Goal: Task Accomplishment & Management: Manage account settings

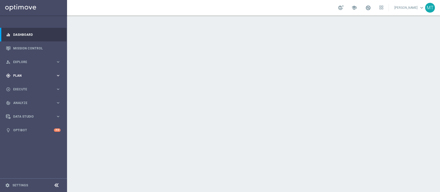
click at [29, 69] on div "gps_fixed Plan keyboard_arrow_right" at bounding box center [33, 76] width 66 height 14
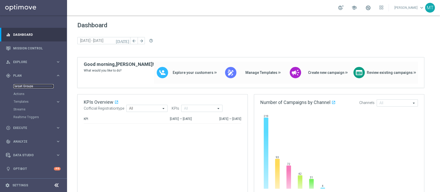
click at [23, 87] on link "Target Groups" at bounding box center [33, 86] width 40 height 4
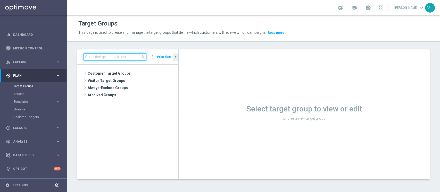
click at [124, 54] on input at bounding box center [114, 56] width 63 height 7
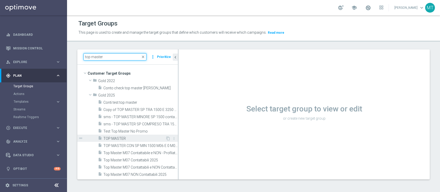
type input "top master"
click at [114, 136] on span "TOP MASTER" at bounding box center [134, 138] width 62 height 4
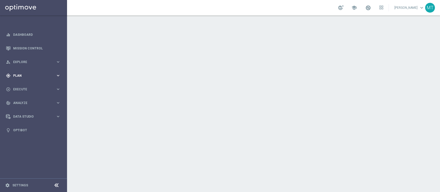
click at [16, 73] on div "gps_fixed Plan" at bounding box center [31, 75] width 50 height 5
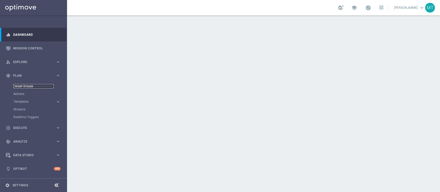
click at [23, 85] on link "Target Groups" at bounding box center [33, 86] width 40 height 4
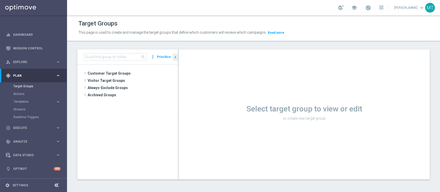
click at [116, 51] on div "search more_vert Prioritize" at bounding box center [127, 56] width 100 height 15
click at [116, 53] on input at bounding box center [114, 56] width 63 height 7
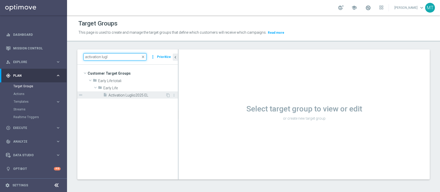
type input "activation lugl"
click at [155, 97] on span "Activation Luglio2025 EL" at bounding box center [136, 95] width 57 height 4
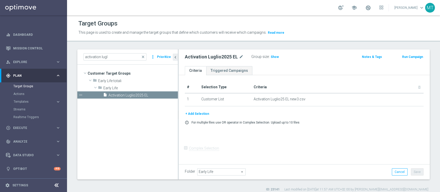
click at [219, 58] on h2 "Activation Luglio2025 EL" at bounding box center [211, 57] width 53 height 6
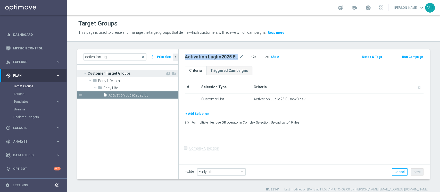
copy div "Activation Luglio2025 EL"
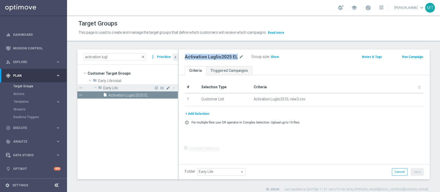
click at [167, 88] on icon "mode_edit" at bounding box center [168, 88] width 4 height 4
click at [158, 98] on div "insert_drive_file Activation Luglio2025 EL" at bounding box center [134, 94] width 62 height 7
click at [156, 89] on icon "library_add" at bounding box center [156, 88] width 4 height 4
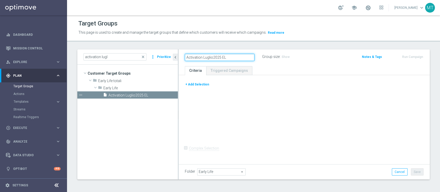
drag, startPoint x: 203, startPoint y: 57, endPoint x: 213, endPoint y: 58, distance: 9.9
click at [213, 58] on input "Activation Luglio2025 EL" at bounding box center [220, 57] width 70 height 7
type input "Activation Agosto2025 EL"
click at [202, 83] on button "+ Add Selection" at bounding box center [197, 85] width 25 height 6
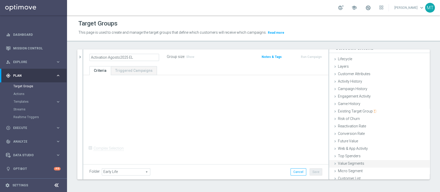
scroll to position [10, 0]
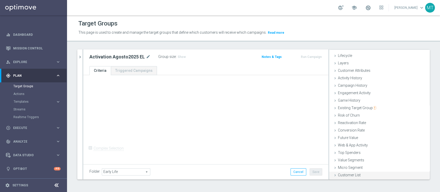
click at [341, 174] on span "Customer List" at bounding box center [349, 175] width 23 height 4
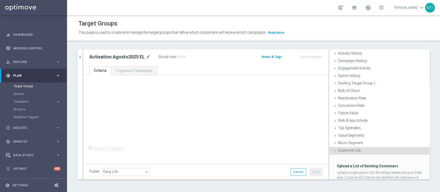
scroll to position [56, 0]
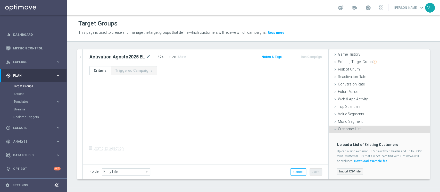
click at [350, 169] on label "Import CSV File" at bounding box center [350, 171] width 26 height 6
click at [0, 0] on input "Import CSV File" at bounding box center [0, 0] width 0 height 0
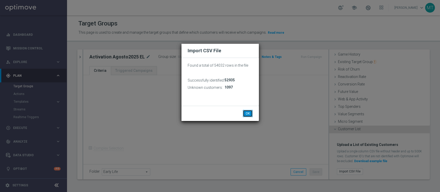
click at [243, 114] on button "OK" at bounding box center [248, 113] width 10 height 7
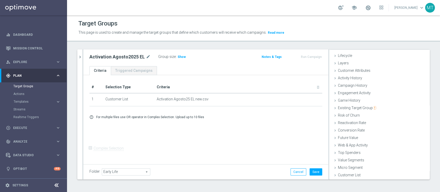
scroll to position [10, 0]
drag, startPoint x: 90, startPoint y: 55, endPoint x: 84, endPoint y: 57, distance: 5.9
click at [89, 55] on div "Activation Agosto2025 EL mode_edit Group size : Show" at bounding box center [165, 56] width 160 height 7
drag, startPoint x: 83, startPoint y: 57, endPoint x: 80, endPoint y: 57, distance: 3.3
click at [83, 57] on div "Activation Agosto2025 EL mode_edit Group size : Show Notes & Tags Run Campaign" at bounding box center [205, 57] width 245 height 17
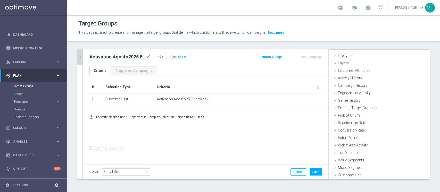
click at [79, 57] on icon "chevron_right" at bounding box center [80, 57] width 5 height 5
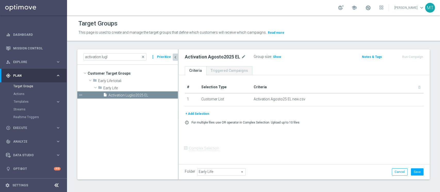
scroll to position [19, 0]
click at [412, 174] on button "Save" at bounding box center [416, 171] width 13 height 7
click at [107, 58] on input "activation lugl" at bounding box center [114, 56] width 63 height 7
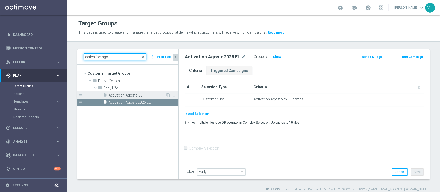
type input "activation agos"
click at [140, 95] on span "Activation Agosto EL" at bounding box center [136, 95] width 57 height 4
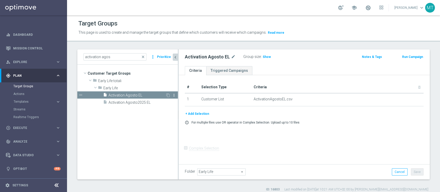
click at [175, 96] on icon "more_vert" at bounding box center [174, 95] width 4 height 4
click at [182, 109] on li "delete Delete" at bounding box center [187, 110] width 25 height 8
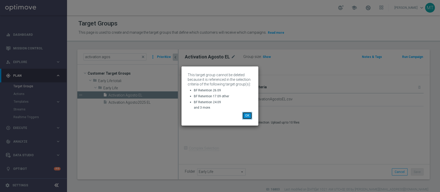
click at [251, 114] on button "OK" at bounding box center [247, 115] width 10 height 7
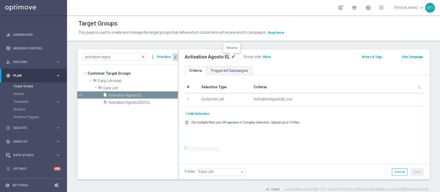
click at [231, 56] on icon "mode_edit" at bounding box center [233, 57] width 5 height 6
click at [233, 61] on input "Activation Agosto EL" at bounding box center [220, 57] width 70 height 7
click at [235, 57] on input "Activation Agosto EL" at bounding box center [220, 57] width 70 height 7
type input "Activation Agosto EL2024"
click at [239, 57] on div "Activation Agosto EL2024 mode_edit" at bounding box center [215, 57] width 61 height 6
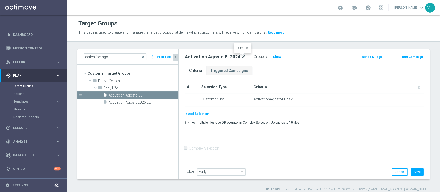
click at [241, 57] on icon "mode_edit" at bounding box center [243, 57] width 5 height 6
drag, startPoint x: 220, startPoint y: 56, endPoint x: 215, endPoint y: 56, distance: 4.9
click at [219, 56] on input "Activation Agosto EL2024" at bounding box center [220, 57] width 70 height 7
click at [214, 57] on input "Activation Agosto EL2024" at bounding box center [220, 57] width 70 height 7
click at [216, 57] on input "Activation Agosto EL2024" at bounding box center [220, 57] width 70 height 7
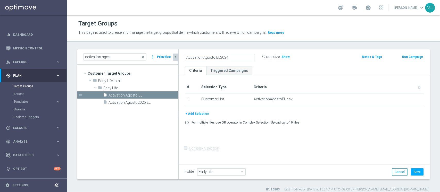
drag, startPoint x: 214, startPoint y: 57, endPoint x: 271, endPoint y: 56, distance: 56.4
click at [272, 59] on div "Activation Agosto EL2024 Group size : Show" at bounding box center [263, 57] width 164 height 8
type input "Activation Agosto2024 old"
click at [412, 172] on button "Save" at bounding box center [416, 171] width 13 height 7
click at [139, 101] on span "Activation Agosto2025 EL" at bounding box center [136, 102] width 57 height 4
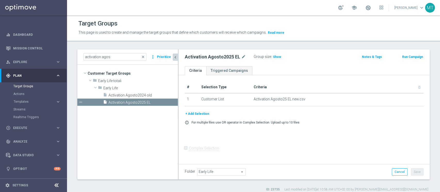
click at [235, 55] on h2 "Activation Agosto2025 EL" at bounding box center [212, 57] width 55 height 6
copy div "Activation Agosto2025 EL"
click at [275, 57] on span "Show" at bounding box center [277, 57] width 8 height 4
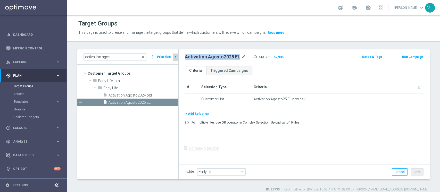
scroll to position [4, 0]
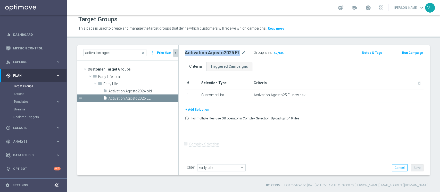
click at [228, 50] on h2 "Activation Agosto2025 EL" at bounding box center [212, 53] width 55 height 6
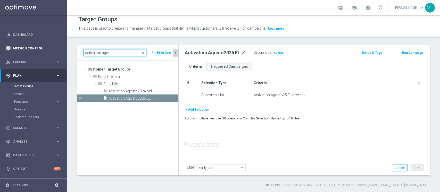
drag, startPoint x: 121, startPoint y: 50, endPoint x: 48, endPoint y: 47, distance: 72.4
click at [49, 47] on main "equalizer Dashboard Mission Control" at bounding box center [220, 96] width 440 height 192
click at [126, 50] on input "activation agos" at bounding box center [114, 52] width 63 height 7
click at [125, 50] on input "activation agos" at bounding box center [114, 52] width 63 height 7
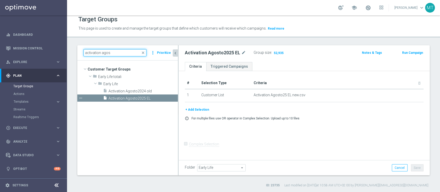
type input "2"
type input "06.08"
click at [121, 46] on div "06.08 search more_vert Prioritize" at bounding box center [127, 52] width 100 height 15
click at [118, 51] on input "06.08" at bounding box center [114, 52] width 63 height 7
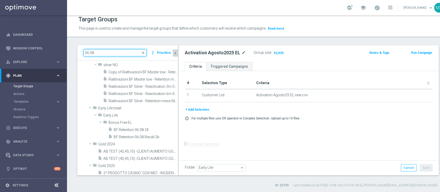
scroll to position [0, 0]
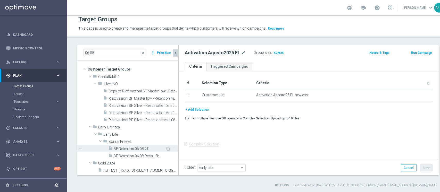
click at [131, 145] on div "insert_drive_file BF Retention 06.08 2€" at bounding box center [136, 148] width 57 height 7
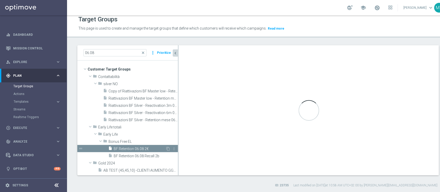
type input "Bonus Free EL"
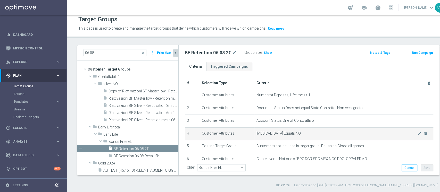
scroll to position [125, 0]
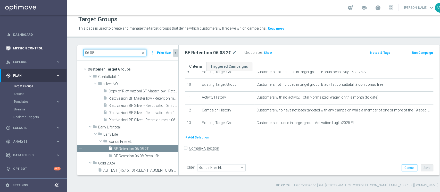
drag, startPoint x: 107, startPoint y: 52, endPoint x: 57, endPoint y: 47, distance: 50.2
click at [58, 50] on main "equalizer Dashboard Mission Control" at bounding box center [220, 96] width 440 height 192
click at [89, 58] on div "06.08 close more_vert Prioritize" at bounding box center [127, 52] width 100 height 15
drag, startPoint x: 89, startPoint y: 54, endPoint x: 73, endPoint y: 50, distance: 16.1
click at [75, 50] on div "06.08 close more_vert Prioritize Customer Target Groups library_add create_new_…" at bounding box center [258, 116] width 382 height 142
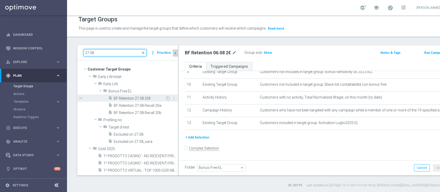
type input "27.08"
click at [130, 97] on span "BF Retention 27.08 20€" at bounding box center [140, 98] width 52 height 4
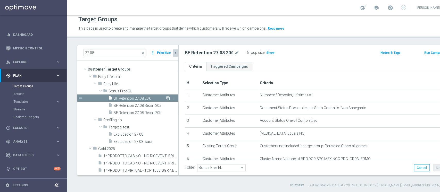
click at [166, 97] on icon "content_copy" at bounding box center [168, 98] width 4 height 4
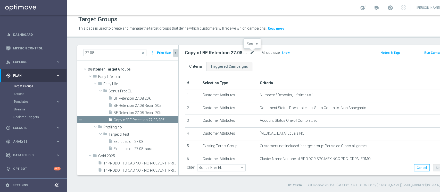
click at [251, 52] on icon "mode_edit" at bounding box center [252, 53] width 5 height 6
drag, startPoint x: 224, startPoint y: 50, endPoint x: 211, endPoint y: 53, distance: 12.4
click at [223, 50] on input "Copy of BF Retention 27.08 20€" at bounding box center [220, 53] width 70 height 7
click at [202, 56] on input "Copy of BF Retention 27.08 20€" at bounding box center [220, 53] width 70 height 7
click at [199, 52] on input "Copy of BF Retention 27.08 20€" at bounding box center [220, 53] width 70 height 7
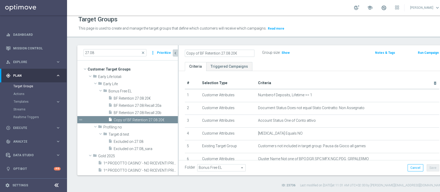
click at [199, 53] on input "Copy of BF Retention 27.08 20€" at bounding box center [220, 53] width 70 height 7
click at [200, 53] on input "Copy of BF Retention 27.08 20€" at bounding box center [220, 53] width 70 height 7
drag, startPoint x: 200, startPoint y: 54, endPoint x: 155, endPoint y: 27, distance: 52.7
click at [161, 45] on as-split "27.08 close more_vert Prioritize Customer Target Groups library_add create_new_…" at bounding box center [261, 110] width 368 height 130
drag, startPoint x: 206, startPoint y: 53, endPoint x: 209, endPoint y: 54, distance: 2.9
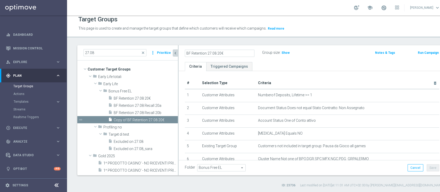
click at [209, 54] on input "BF Retention 27.08 20€" at bounding box center [220, 53] width 70 height 7
drag, startPoint x: 208, startPoint y: 54, endPoint x: 210, endPoint y: 54, distance: 2.6
click at [210, 54] on input "BF Retention 27.08 20€" at bounding box center [220, 53] width 70 height 7
click at [211, 54] on input "BF Retention 27.08 20€" at bounding box center [220, 53] width 70 height 7
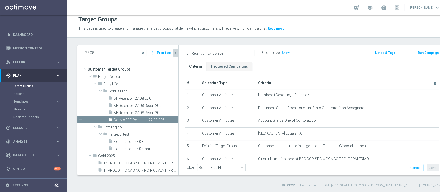
click at [210, 53] on input "BF Retention 27.08 20€" at bounding box center [220, 53] width 70 height 7
type input "BF Retention 04.09 2€"
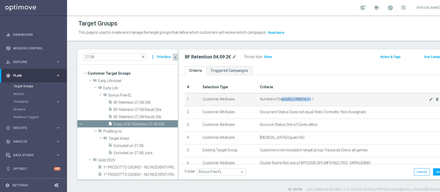
drag, startPoint x: 271, startPoint y: 100, endPoint x: 299, endPoint y: 100, distance: 28.3
click at [299, 100] on span "Numberof Deposits, Lifetime >= 1" at bounding box center [344, 99] width 169 height 4
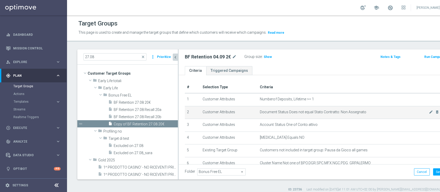
drag, startPoint x: 270, startPoint y: 115, endPoint x: 284, endPoint y: 115, distance: 14.2
click at [289, 115] on td "Document Status Does not equal Stato Contratto: Non Assegnato mode_edit delete_…" at bounding box center [352, 112] width 188 height 13
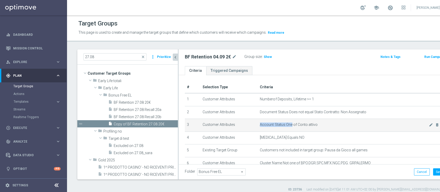
drag, startPoint x: 273, startPoint y: 123, endPoint x: 282, endPoint y: 124, distance: 8.8
click at [282, 124] on td "Account Status One of Conto attivo mode_edit delete_forever" at bounding box center [352, 125] width 188 height 13
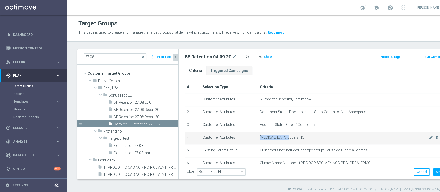
drag, startPoint x: 262, startPoint y: 135, endPoint x: 278, endPoint y: 139, distance: 16.8
click at [278, 139] on td "Self Exclusion Equals NO mode_edit delete_forever" at bounding box center [352, 138] width 188 height 13
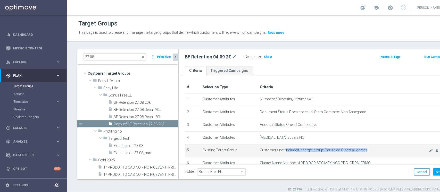
drag, startPoint x: 297, startPoint y: 151, endPoint x: 304, endPoint y: 153, distance: 7.3
click at [304, 153] on td "Customers not included in target group: Pausa da Gioco all games mode_edit dele…" at bounding box center [352, 150] width 188 height 13
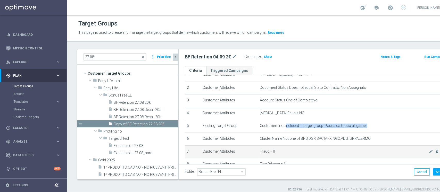
scroll to position [34, 0]
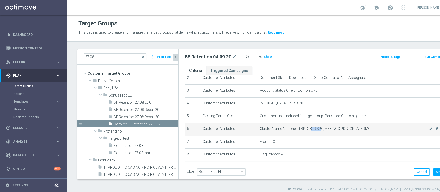
drag, startPoint x: 301, startPoint y: 129, endPoint x: 312, endPoint y: 129, distance: 11.1
click at [312, 129] on span "Cluster Name Not one of BPO,DGR,SPC,MFX,NGC,PDG_GRPALERMO" at bounding box center [344, 129] width 169 height 4
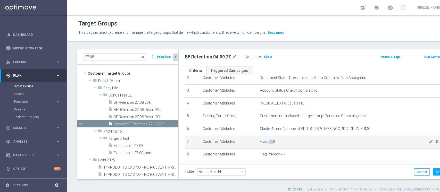
drag, startPoint x: 259, startPoint y: 142, endPoint x: 264, endPoint y: 143, distance: 5.6
click at [264, 143] on span "Fraud = 0" at bounding box center [344, 142] width 169 height 4
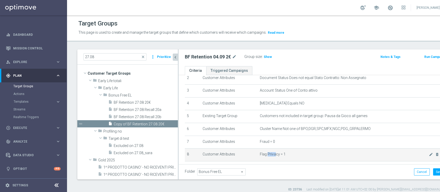
drag, startPoint x: 258, startPoint y: 153, endPoint x: 267, endPoint y: 153, distance: 9.3
click at [267, 153] on span "Flag Privacy = 1" at bounding box center [344, 154] width 169 height 4
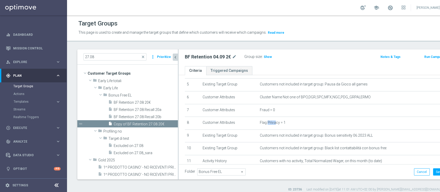
scroll to position [103, 0]
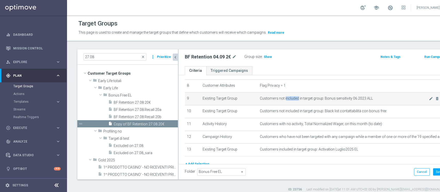
drag, startPoint x: 276, startPoint y: 98, endPoint x: 290, endPoint y: 102, distance: 14.1
click at [290, 101] on span "Customers not included in target group: Bonus sensitivity 06.2023 ALL" at bounding box center [344, 98] width 169 height 4
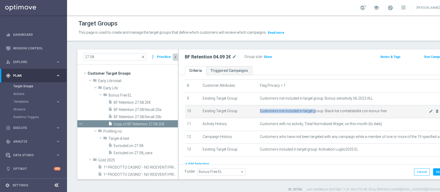
drag, startPoint x: 285, startPoint y: 109, endPoint x: 305, endPoint y: 114, distance: 20.6
click at [305, 114] on td "Customers not included in target group: Black list contattabilità con bonus fre…" at bounding box center [352, 111] width 188 height 13
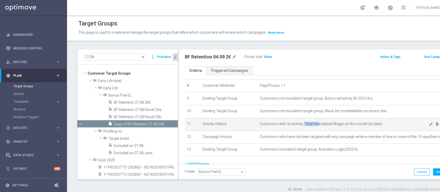
drag, startPoint x: 294, startPoint y: 123, endPoint x: 316, endPoint y: 125, distance: 21.8
click at [315, 125] on span "Customers with no activity, Total Normalized Wager, on this month (to date)" at bounding box center [344, 124] width 169 height 4
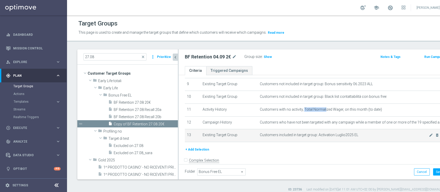
scroll to position [125, 0]
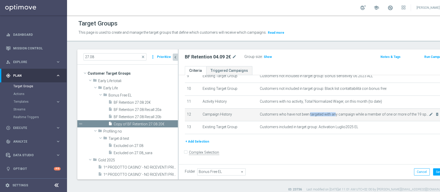
drag, startPoint x: 299, startPoint y: 115, endPoint x: 342, endPoint y: 113, distance: 43.3
click at [332, 114] on span "Customers who have not been targeted with any campaign while a member of one or…" at bounding box center [344, 114] width 169 height 4
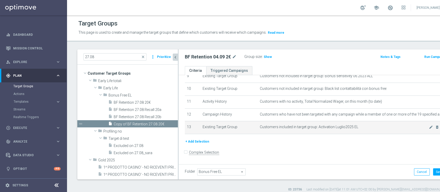
click at [396, 129] on span "Customers included in target group: Activation Luglio2025 EL" at bounding box center [344, 127] width 169 height 4
click at [429, 129] on icon "mode_edit" at bounding box center [431, 127] width 4 height 4
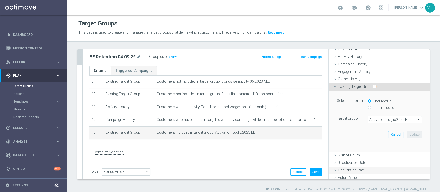
scroll to position [56, 0]
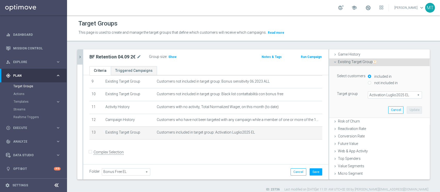
click at [380, 93] on span "Activation Luglio2025 EL" at bounding box center [395, 95] width 54 height 7
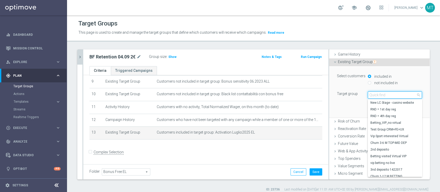
click at [380, 94] on input "search" at bounding box center [394, 94] width 54 height 7
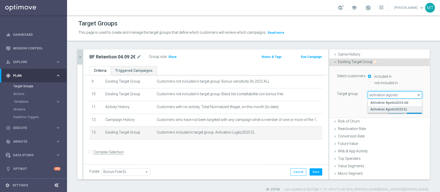
type input "activation agosto"
click at [388, 108] on span "Activation Agosto2025 EL" at bounding box center [394, 109] width 49 height 4
type input "Activation Agosto2025 EL"
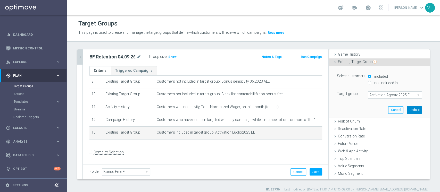
click at [406, 107] on button "Update" at bounding box center [413, 109] width 15 height 7
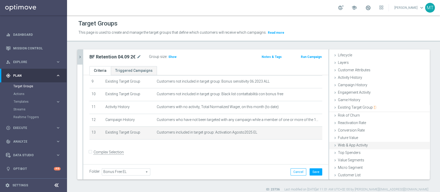
scroll to position [10, 0]
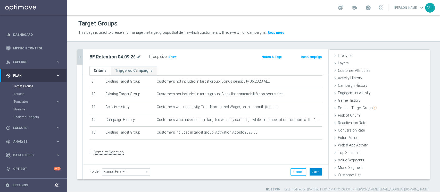
click at [313, 170] on button "Save" at bounding box center [315, 171] width 13 height 7
click at [170, 57] on span "Show" at bounding box center [172, 57] width 8 height 4
click at [119, 60] on div "BF Retention 04.09 2€ mode_edit" at bounding box center [118, 56] width 59 height 7
click at [119, 57] on h2 "BF Retention 04.09 2€" at bounding box center [112, 57] width 46 height 6
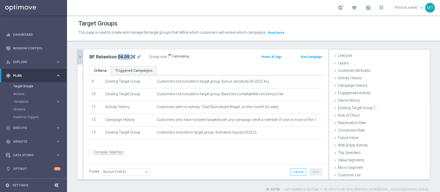
click at [119, 57] on h2 "BF Retention 04.09 2€" at bounding box center [112, 57] width 46 height 6
copy div "BF Retention 04.09 2€"
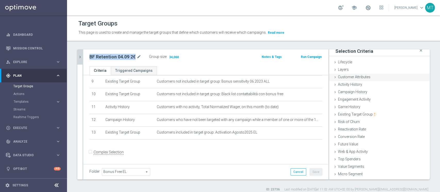
scroll to position [0, 0]
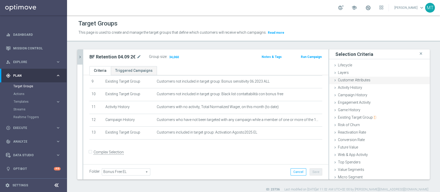
click at [349, 77] on div "Customer Attributes done" at bounding box center [379, 81] width 100 height 8
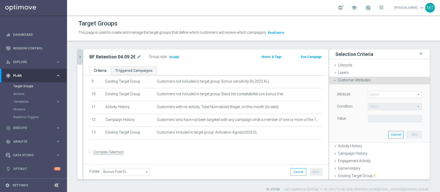
drag, startPoint x: 365, startPoint y: 91, endPoint x: 374, endPoint y: 93, distance: 8.8
click at [368, 91] on span at bounding box center [395, 94] width 54 height 7
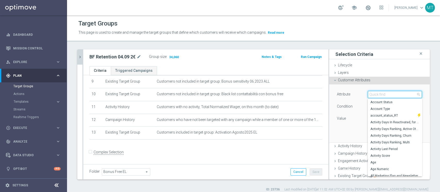
click at [375, 94] on input "search" at bounding box center [394, 94] width 54 height 7
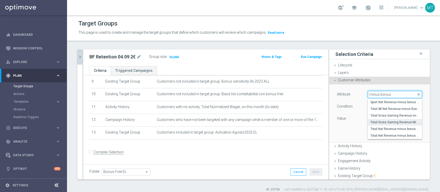
type input "minus bonus"
click at [391, 121] on span "Total Gross Gaming Revenue Minus Bonus Wagared" at bounding box center [394, 122] width 49 height 4
type input "Total Gross Gaming Revenue Minus Bonus Wagared"
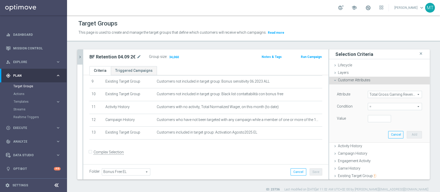
click at [373, 106] on span "=" at bounding box center [395, 106] width 54 height 7
click at [371, 111] on label "<" at bounding box center [394, 114] width 54 height 7
type input "<"
click at [373, 118] on input "number" at bounding box center [378, 118] width 23 height 7
click at [367, 118] on input "19" at bounding box center [378, 118] width 23 height 7
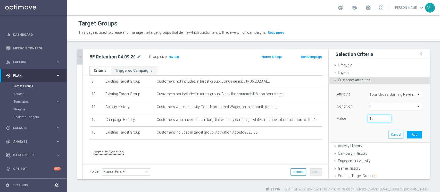
drag, startPoint x: 366, startPoint y: 118, endPoint x: 371, endPoint y: 118, distance: 4.1
click at [371, 118] on input "19" at bounding box center [378, 118] width 23 height 7
type input "10"
click at [406, 133] on button "Add" at bounding box center [413, 134] width 15 height 7
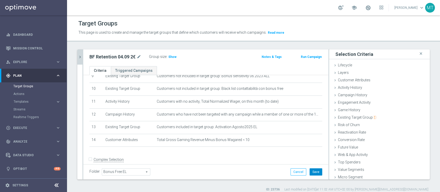
click at [311, 172] on button "Save" at bounding box center [315, 171] width 13 height 7
click at [171, 56] on span "Show" at bounding box center [172, 57] width 8 height 4
click at [79, 56] on icon "chevron_right" at bounding box center [80, 57] width 5 height 5
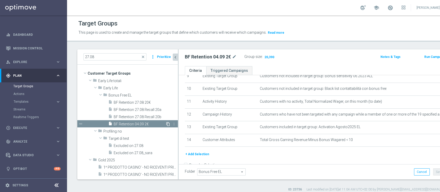
click at [166, 123] on icon "content_copy" at bounding box center [168, 124] width 4 height 4
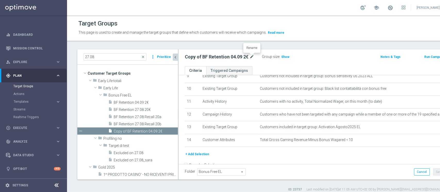
click at [253, 55] on icon "mode_edit" at bounding box center [251, 57] width 5 height 6
click at [234, 57] on input "Copy of BF Retention 04.09 2€" at bounding box center [220, 57] width 70 height 7
click at [233, 57] on input "Copy of BF Retention 04.09 2€" at bounding box center [220, 57] width 70 height 7
type input "BF Retention 04.09 5€"
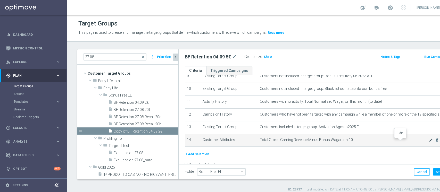
click at [429, 142] on icon "mode_edit" at bounding box center [431, 140] width 4 height 4
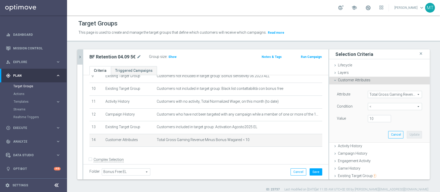
click at [368, 110] on div "Condition < < arrow_drop_down search" at bounding box center [379, 107] width 93 height 8
click at [369, 107] on span "<" at bounding box center [395, 106] width 54 height 7
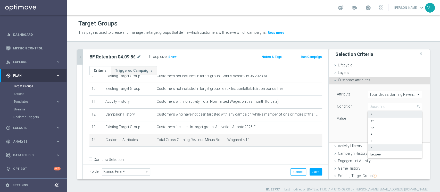
click at [370, 146] on span ">=" at bounding box center [394, 148] width 49 height 4
type input ">="
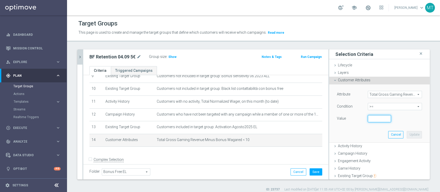
click at [372, 119] on input "number" at bounding box center [378, 118] width 23 height 7
type input "10"
click at [406, 135] on button "Update" at bounding box center [413, 134] width 15 height 7
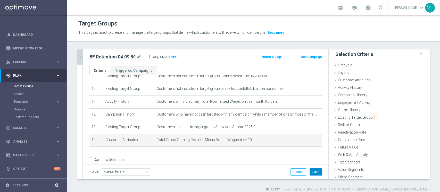
click at [310, 172] on button "Save" at bounding box center [315, 171] width 13 height 7
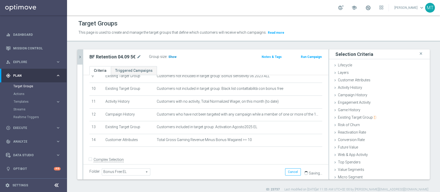
click at [172, 57] on span "Show" at bounding box center [172, 57] width 8 height 4
click at [115, 56] on h2 "BF Retention 04.09 5€" at bounding box center [112, 57] width 46 height 6
click at [371, 7] on span at bounding box center [368, 8] width 6 height 6
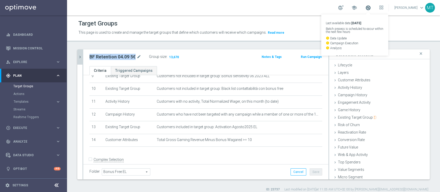
click at [371, 7] on span at bounding box center [368, 8] width 6 height 6
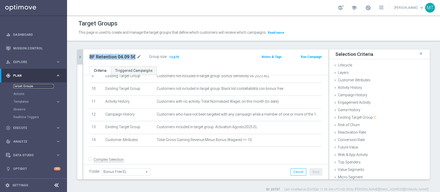
click at [25, 86] on link "Target Groups" at bounding box center [33, 86] width 40 height 4
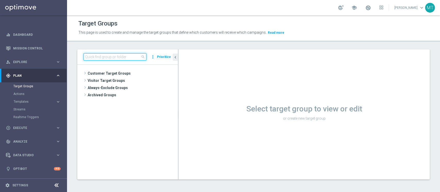
click at [105, 57] on input at bounding box center [114, 56] width 63 height 7
click at [128, 56] on input at bounding box center [114, 56] width 63 height 7
click at [117, 50] on div "search more_vert Prioritize" at bounding box center [127, 56] width 100 height 15
click at [119, 53] on input at bounding box center [114, 56] width 63 height 7
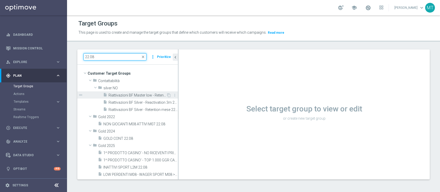
type input "22.08"
click at [125, 94] on span "Riattivazioni BF Master low - Retention mese 22.08" at bounding box center [137, 95] width 58 height 4
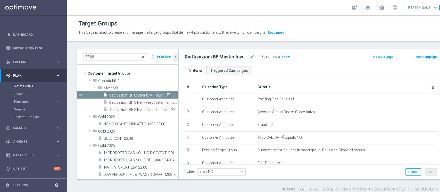
click at [167, 93] on icon "content_copy" at bounding box center [169, 95] width 4 height 4
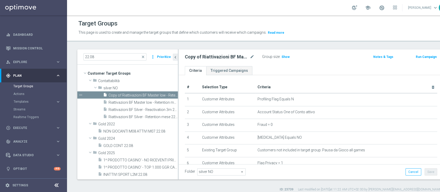
click at [257, 56] on div "Copy of Riattivazioni BF Master low - Retention mese 22.08 mode_edit" at bounding box center [223, 56] width 77 height 7
click at [251, 56] on icon "mode_edit" at bounding box center [252, 57] width 5 height 6
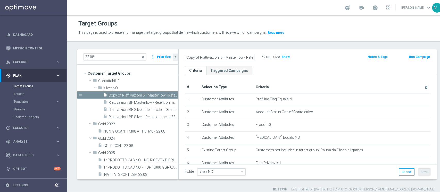
scroll to position [0, 26]
click at [200, 55] on input "Copy of Riattivazioni BF Master low - Retention mese 22.08" at bounding box center [220, 57] width 70 height 7
drag, startPoint x: 194, startPoint y: 56, endPoint x: 163, endPoint y: 57, distance: 31.2
click at [163, 57] on as-split "22.08 close more_vert Prioritize Customer Target Groups library_add create_new_…" at bounding box center [256, 114] width 359 height 130
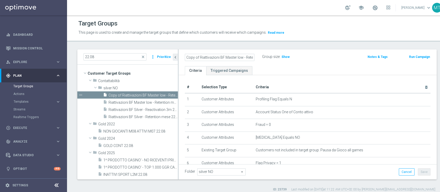
click at [205, 59] on input "Copy of Riattivazioni BF Master low - Retention mese 22.08" at bounding box center [220, 57] width 70 height 7
drag, startPoint x: 198, startPoint y: 58, endPoint x: 163, endPoint y: 53, distance: 35.4
click at [163, 55] on as-split "22.08 close more_vert Prioritize Customer Target Groups library_add create_new_…" at bounding box center [256, 114] width 359 height 130
drag, startPoint x: 229, startPoint y: 55, endPoint x: 274, endPoint y: 60, distance: 45.3
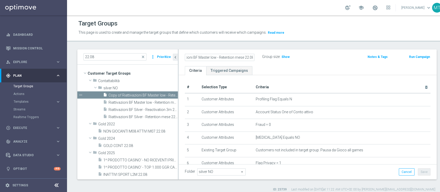
click at [279, 61] on div "Riattivazioni BF Master low - Retention mese 22.08 Group size : Show" at bounding box center [265, 57] width 169 height 8
click at [242, 58] on input "Riattivazioni BF Master low - Retention mese 22.08" at bounding box center [220, 57] width 70 height 7
drag, startPoint x: 243, startPoint y: 58, endPoint x: 350, endPoint y: 57, distance: 106.9
click at [350, 53] on form "Riattivazioni BF Master low - Retention mese 22.08 Group size : Show Notes & Ta…" at bounding box center [307, 53] width 253 height 0
type input "Riattivazioni BF Master low - Retention mese 04.09"
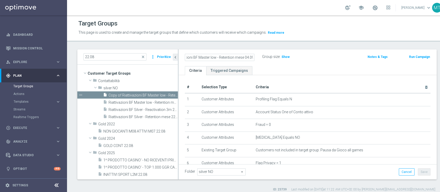
scroll to position [0, 0]
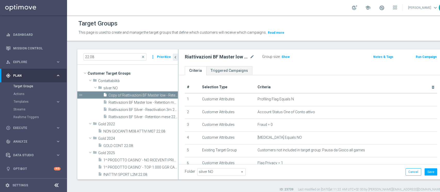
click at [220, 55] on h2 "Riattivazioni BF Master low - Retention mese 04.09" at bounding box center [217, 57] width 64 height 6
drag, startPoint x: 220, startPoint y: 55, endPoint x: 209, endPoint y: 44, distance: 15.1
click at [220, 55] on h2 "Riattivazioni BF Master low - Retention mese 04.09" at bounding box center [217, 57] width 64 height 6
copy div "Riattivazioni BF Master low - Retention mese 04.09"
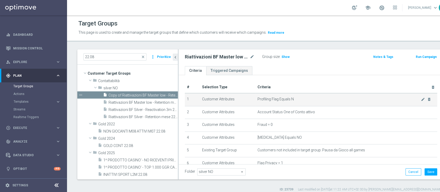
click at [279, 100] on span "Profiling Flag Equals N" at bounding box center [338, 99] width 163 height 4
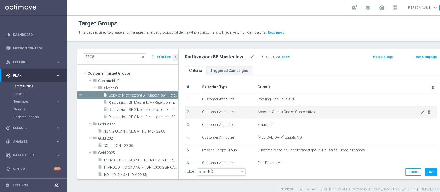
click at [277, 111] on span "Account Status One of Conto attivo" at bounding box center [338, 112] width 163 height 4
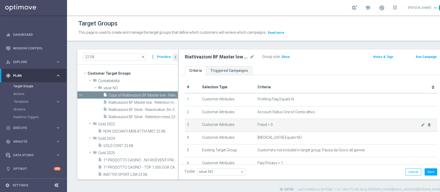
click at [264, 125] on span "Fraud = 0" at bounding box center [338, 125] width 163 height 4
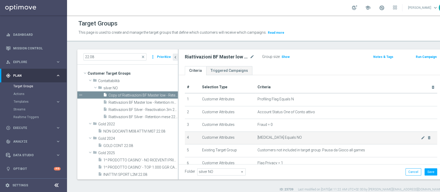
drag, startPoint x: 266, startPoint y: 131, endPoint x: 274, endPoint y: 140, distance: 12.2
click at [266, 131] on td "Fraud = 0 mode_edit delete_forever" at bounding box center [346, 125] width 182 height 13
click at [276, 141] on td "Self Exclusion Equals NO mode_edit delete_forever" at bounding box center [346, 138] width 182 height 13
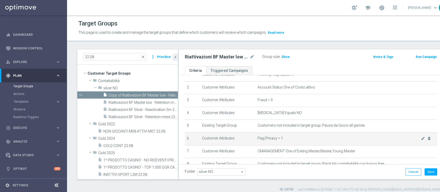
scroll to position [34, 0]
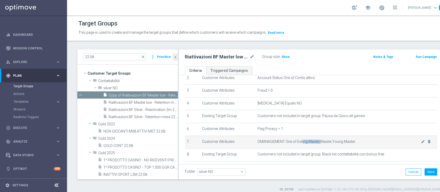
drag, startPoint x: 295, startPoint y: 140, endPoint x: 317, endPoint y: 139, distance: 21.9
click at [315, 140] on span "CMANAGEMENT One of Exiting Master,Master,Young Master" at bounding box center [338, 142] width 163 height 4
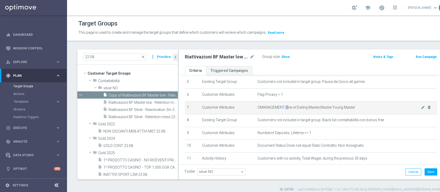
click at [280, 109] on span "CMANAGEMENT One of Exiting Master,Master,Young Master" at bounding box center [338, 107] width 163 height 4
drag, startPoint x: 290, startPoint y: 108, endPoint x: 301, endPoint y: 109, distance: 10.8
click at [301, 109] on span "CMANAGEMENT One of Exiting Master,Master,Young Master" at bounding box center [338, 107] width 163 height 4
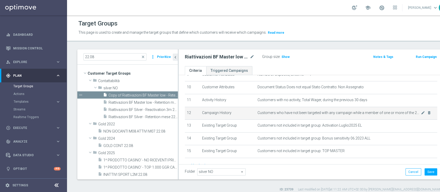
scroll to position [137, 0]
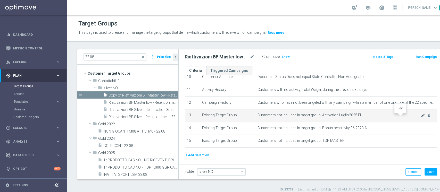
click at [421, 115] on icon "mode_edit" at bounding box center [423, 115] width 4 height 4
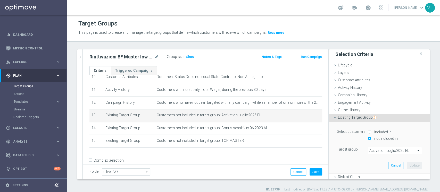
click at [377, 147] on span "Activation Luglio2025 EL" at bounding box center [395, 150] width 54 height 7
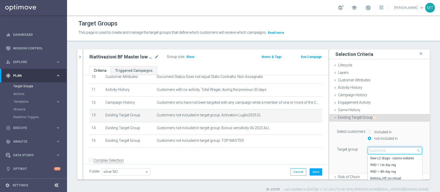
click at [378, 149] on input "search" at bounding box center [394, 150] width 54 height 7
type input "activation ag"
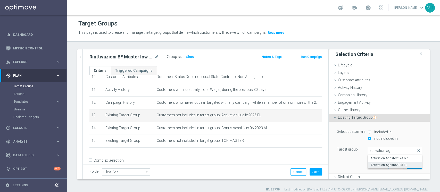
click at [394, 166] on span "Activation Agosto2025 EL" at bounding box center [394, 165] width 49 height 4
type input "Activation Agosto2025 EL"
click at [406, 165] on button "Update" at bounding box center [413, 165] width 15 height 7
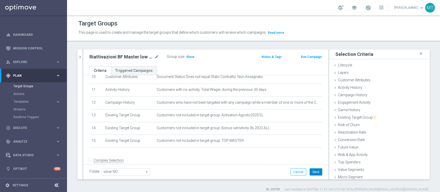
click at [311, 173] on button "Save" at bounding box center [315, 171] width 13 height 7
click at [189, 58] on span "Show" at bounding box center [190, 57] width 8 height 4
click at [131, 57] on h2 "Riattivazioni BF Master low - Retention mese 04.09" at bounding box center [121, 57] width 64 height 6
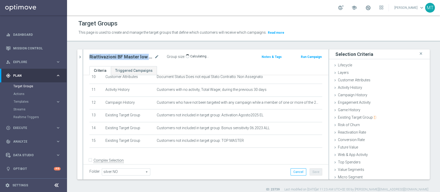
click at [131, 57] on h2 "Riattivazioni BF Master low - Retention mese 04.09" at bounding box center [121, 57] width 64 height 6
click at [82, 60] on button "chevron_right" at bounding box center [79, 56] width 5 height 15
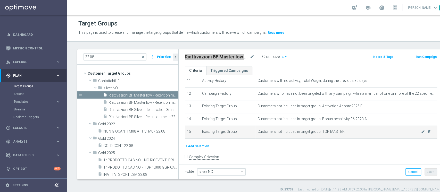
scroll to position [151, 0]
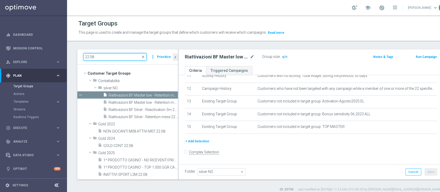
click at [100, 57] on input "22.08" at bounding box center [114, 56] width 63 height 7
drag, startPoint x: 117, startPoint y: 64, endPoint x: 114, endPoint y: 59, distance: 6.1
click at [117, 64] on div "22.08 close more_vert Prioritize" at bounding box center [127, 56] width 100 height 15
click at [114, 59] on input "22.08" at bounding box center [114, 56] width 63 height 7
click at [133, 114] on div "insert_drive_file Riattivazioni BF Silver - Retention mese 22.08" at bounding box center [134, 116] width 63 height 7
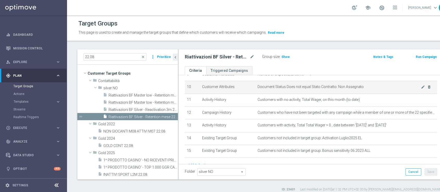
scroll to position [117, 0]
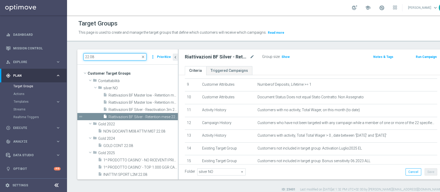
click at [128, 53] on input "22.08" at bounding box center [114, 56] width 63 height 7
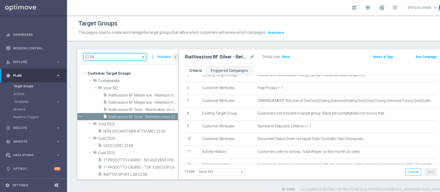
scroll to position [151, 0]
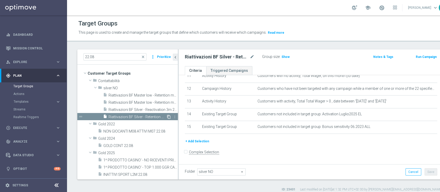
click at [167, 117] on icon "content_copy" at bounding box center [169, 117] width 4 height 4
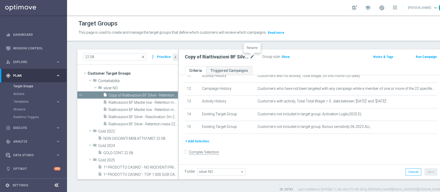
click at [253, 56] on icon "mode_edit" at bounding box center [252, 57] width 5 height 6
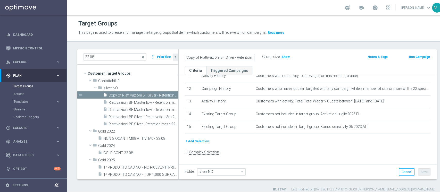
scroll to position [0, 17]
click at [208, 53] on div "Copy of Riattivazioni BF Silver - Retention mese 22.08" at bounding box center [223, 56] width 77 height 7
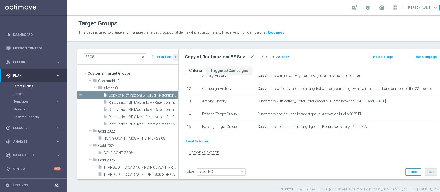
click at [208, 56] on h2 "Copy of Riattivazioni BF Silver - Retention mese 22.08" at bounding box center [217, 57] width 64 height 6
click at [255, 58] on div "Copy of Riattivazioni BF Silver - Retention mese 22.08 mode_edit" at bounding box center [223, 56] width 77 height 7
click at [252, 58] on icon "mode_edit" at bounding box center [252, 57] width 5 height 6
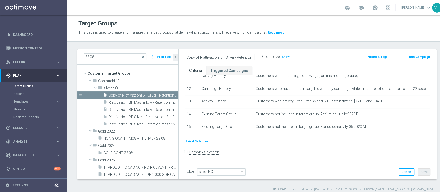
scroll to position [0, 17]
click at [235, 58] on input "Copy of Riattivazioni BF Silver - Retention mese 22.08" at bounding box center [220, 57] width 70 height 7
click at [245, 58] on input "Copy of Riattivazioni BF Silver - Retention mese 22.08" at bounding box center [220, 57] width 70 height 7
drag, startPoint x: 244, startPoint y: 57, endPoint x: 280, endPoint y: 58, distance: 36.1
click at [280, 58] on div "Copy of Riattivazioni BF Silver - Retention mese 22.08 Group size : Show" at bounding box center [265, 57] width 169 height 8
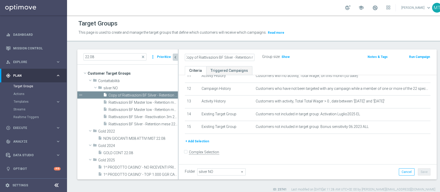
scroll to position [0, 0]
drag, startPoint x: 208, startPoint y: 59, endPoint x: 177, endPoint y: 55, distance: 31.5
click at [177, 55] on as-split "22.08 close more_vert Prioritize Customer Target Groups library_add create_new_…" at bounding box center [256, 114] width 359 height 130
click at [193, 55] on input "Copy of Riattivazioni BF Silver - Retention mese 04.09" at bounding box center [220, 57] width 70 height 7
drag, startPoint x: 200, startPoint y: 57, endPoint x: 129, endPoint y: 54, distance: 70.6
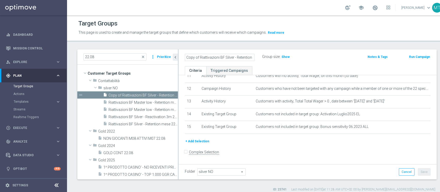
click at [131, 56] on as-split "22.08 close more_vert Prioritize Customer Target Groups library_add create_new_…" at bounding box center [256, 114] width 359 height 130
type input "Riattivazioni BF Silver - Retention mese 04.09"
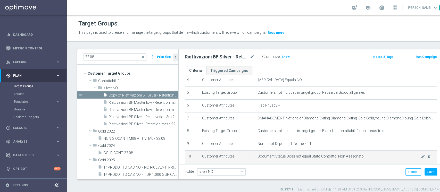
scroll to position [68, 0]
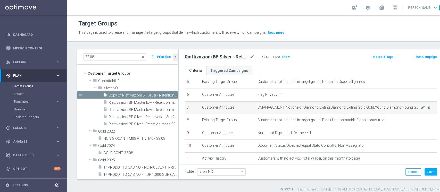
click at [421, 108] on icon "mode_edit" at bounding box center [423, 107] width 4 height 4
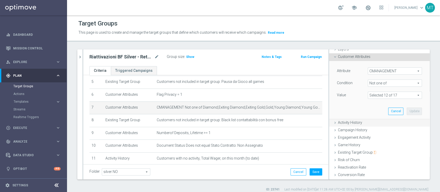
scroll to position [34, 0]
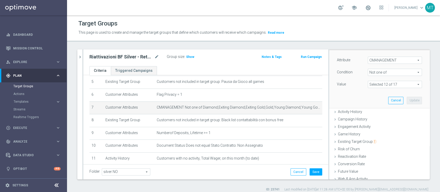
drag, startPoint x: 383, startPoint y: 77, endPoint x: 384, endPoint y: 84, distance: 6.9
click at [384, 79] on div "Attribute CMANAGEMENT CMANAGEMENT arrow_drop_down search Condition Not one of N…" at bounding box center [379, 73] width 85 height 32
click at [385, 84] on span at bounding box center [395, 84] width 54 height 7
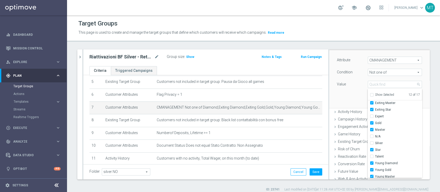
scroll to position [43, 0]
click at [350, 93] on div "Attribute CMANAGEMENT CMANAGEMENT arrow_drop_down search Condition Not one of N…" at bounding box center [379, 79] width 93 height 58
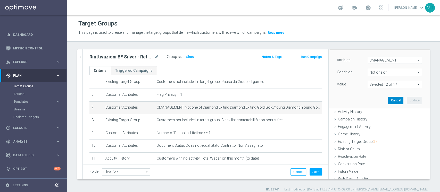
click at [388, 99] on button "Cancel" at bounding box center [395, 100] width 15 height 7
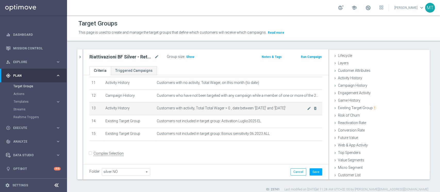
scroll to position [146, 0]
click at [307, 108] on icon "mode_edit" at bounding box center [309, 107] width 4 height 4
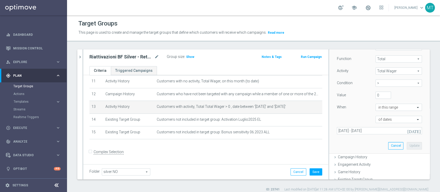
scroll to position [78, 0]
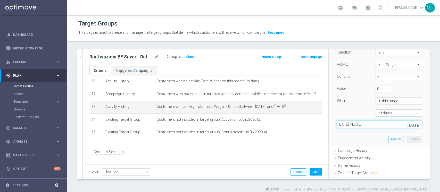
click at [369, 124] on input "01 Jul 2025 - 31 Jul 2025" at bounding box center [379, 124] width 85 height 7
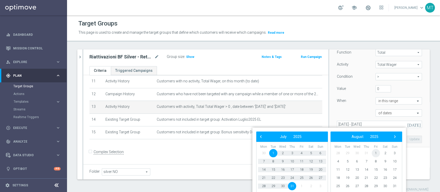
click at [373, 152] on span "1" at bounding box center [375, 153] width 8 height 8
click at [322, 187] on span "31" at bounding box center [320, 186] width 8 height 8
type input "01 Aug 2025 - 31 Aug 2025"
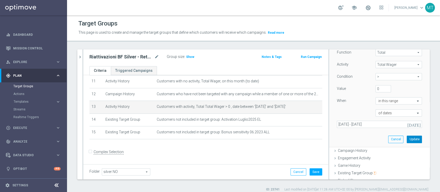
click at [406, 139] on button "Update" at bounding box center [413, 139] width 15 height 7
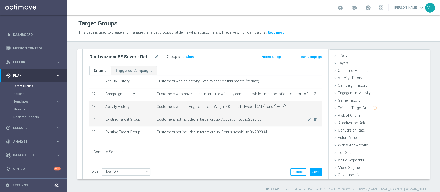
scroll to position [10, 0]
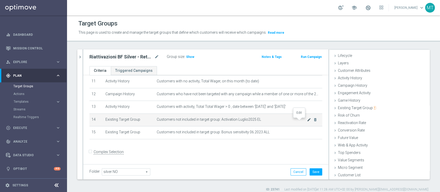
click at [307, 122] on icon "mode_edit" at bounding box center [309, 120] width 4 height 4
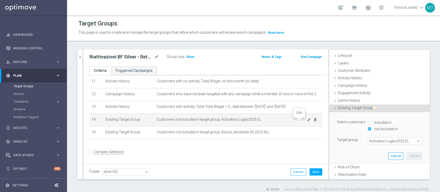
scroll to position [39, 0]
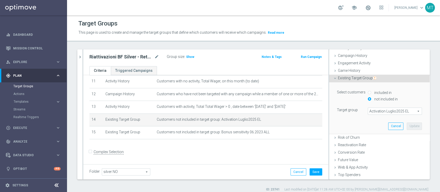
click at [373, 112] on span "Activation Luglio2025 EL" at bounding box center [395, 111] width 54 height 7
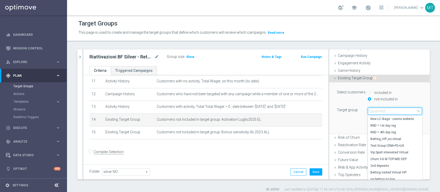
click at [374, 110] on input "search" at bounding box center [394, 111] width 54 height 7
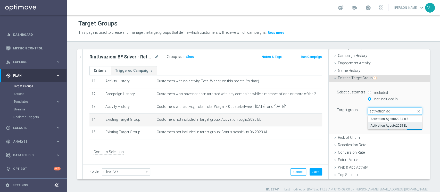
type input "activation ag"
click at [389, 124] on span "Activation Agosto2025 EL" at bounding box center [394, 126] width 49 height 4
type input "Activation Agosto2025 EL"
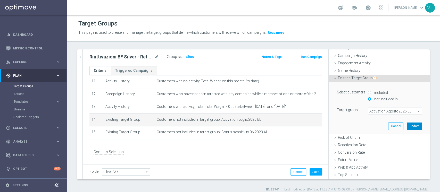
click at [406, 127] on button "Update" at bounding box center [413, 126] width 15 height 7
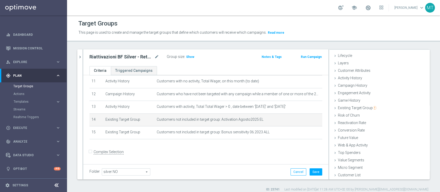
scroll to position [10, 0]
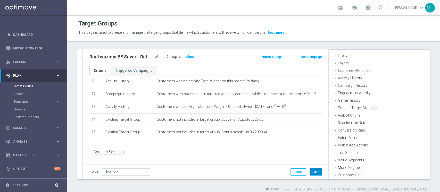
drag, startPoint x: 310, startPoint y: 169, endPoint x: 305, endPoint y: 164, distance: 7.5
click at [310, 169] on button "Save" at bounding box center [315, 171] width 13 height 7
click at [76, 51] on div "22.08 close more_vert Prioritize Customer Target Groups library_add create_new_…" at bounding box center [253, 120] width 373 height 142
click at [78, 55] on icon "chevron_right" at bounding box center [80, 57] width 5 height 5
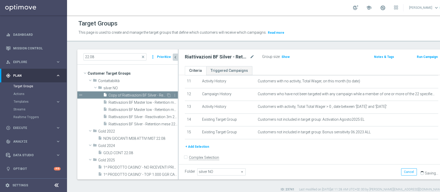
scroll to position [19, 0]
drag, startPoint x: 119, startPoint y: 58, endPoint x: 34, endPoint y: 52, distance: 85.5
click at [34, 58] on main "equalizer Dashboard Mission Control" at bounding box center [220, 96] width 440 height 192
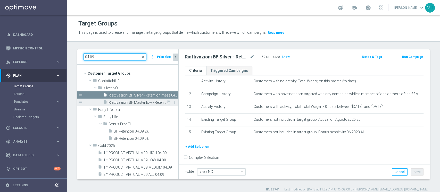
type input "04.09"
click at [133, 102] on span "Riattivazioni BF Master low - Retention mese 04.09" at bounding box center [137, 102] width 58 height 4
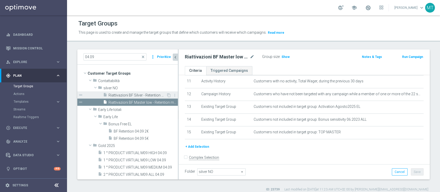
click at [141, 95] on span "Riattivazioni BF Silver - Retention mese 04.09" at bounding box center [137, 95] width 58 height 4
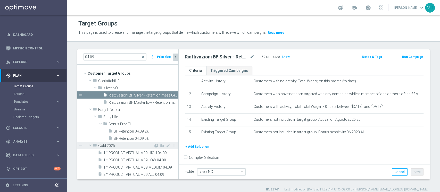
click at [89, 146] on span at bounding box center [90, 145] width 6 height 5
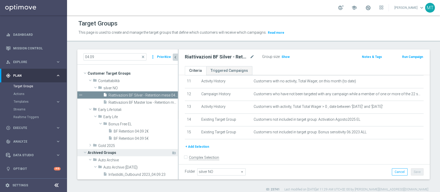
click at [86, 152] on span at bounding box center [85, 152] width 6 height 5
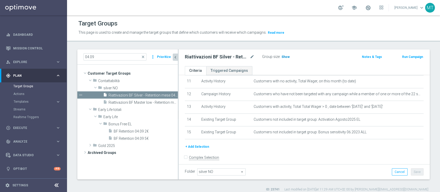
click at [284, 58] on span "Show" at bounding box center [285, 57] width 8 height 4
click at [236, 57] on h2 "Riattivazioni BF Silver - Retention mese 04.09" at bounding box center [217, 57] width 64 height 6
copy div "Riattivazioni BF Silver - Retention mese 04.09"
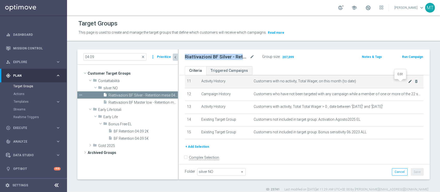
click at [408, 83] on icon "mode_edit" at bounding box center [410, 81] width 4 height 4
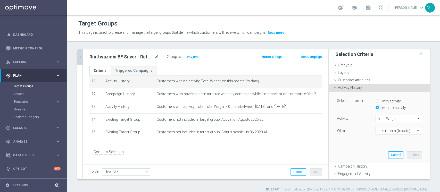
click at [385, 130] on input "text" at bounding box center [393, 131] width 30 height 5
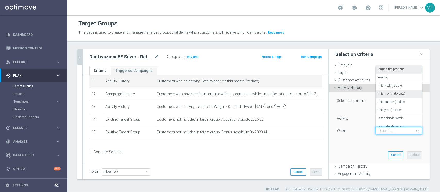
click at [391, 69] on label "during the previous" at bounding box center [391, 69] width 26 height 4
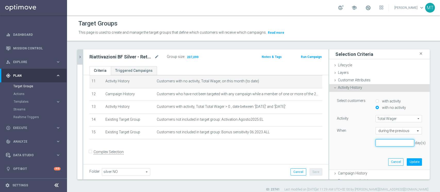
click at [384, 145] on input "number" at bounding box center [394, 142] width 39 height 7
type input "10"
click at [406, 161] on button "Update" at bounding box center [413, 161] width 15 height 7
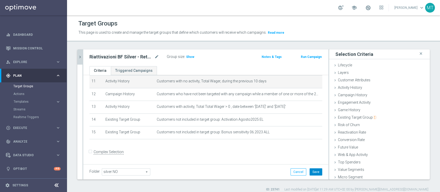
click at [315, 170] on button "Save" at bounding box center [315, 171] width 13 height 7
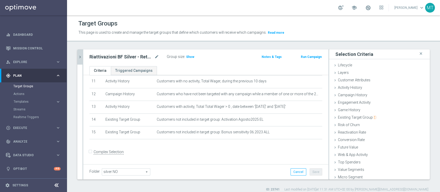
click at [80, 52] on button "chevron_right" at bounding box center [79, 56] width 5 height 15
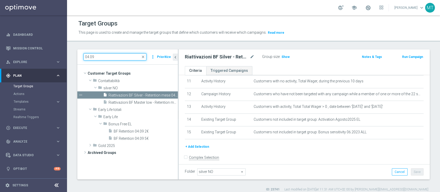
drag, startPoint x: 92, startPoint y: 57, endPoint x: 102, endPoint y: 55, distance: 10.4
click at [99, 56] on input "04.09" at bounding box center [114, 56] width 63 height 7
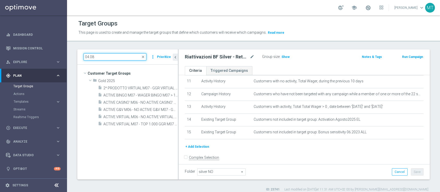
drag, startPoint x: 85, startPoint y: 58, endPoint x: 92, endPoint y: 56, distance: 7.2
click at [85, 58] on input "04.08" at bounding box center [114, 56] width 63 height 7
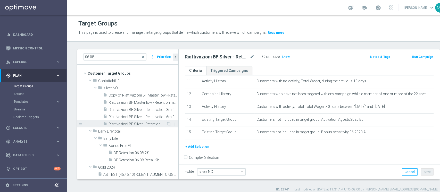
click at [145, 126] on span "Riattivazioni BF Silver - Retention mese 06.08" at bounding box center [137, 124] width 58 height 4
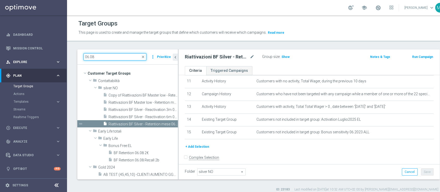
drag, startPoint x: 129, startPoint y: 58, endPoint x: 64, endPoint y: 58, distance: 64.4
click at [64, 58] on main "equalizer Dashboard Mission Control" at bounding box center [220, 96] width 440 height 192
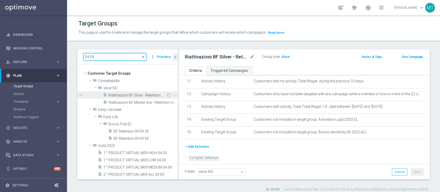
type input "04.09"
click at [135, 95] on span "Riattivazioni BF Silver - Retention mese 04.09" at bounding box center [137, 95] width 58 height 4
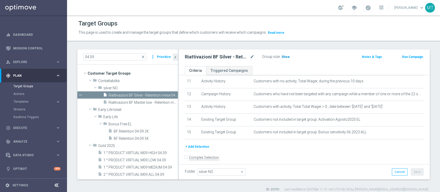
click at [287, 59] on h3 "Show" at bounding box center [285, 57] width 9 height 6
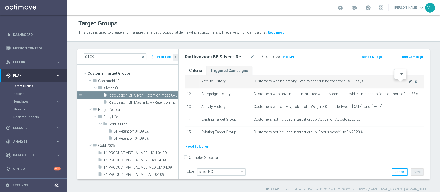
click at [408, 82] on icon "mode_edit" at bounding box center [410, 81] width 4 height 4
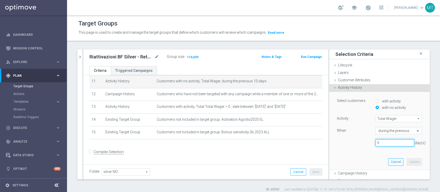
click at [400, 144] on input "9" at bounding box center [394, 142] width 39 height 7
click at [400, 144] on input "8" at bounding box center [394, 142] width 39 height 7
click at [400, 144] on input "7" at bounding box center [394, 142] width 39 height 7
click at [400, 144] on input "6" at bounding box center [394, 142] width 39 height 7
type input "7"
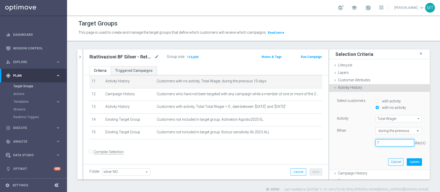
click at [402, 142] on input "7" at bounding box center [394, 142] width 39 height 7
click at [406, 162] on button "Update" at bounding box center [413, 161] width 15 height 7
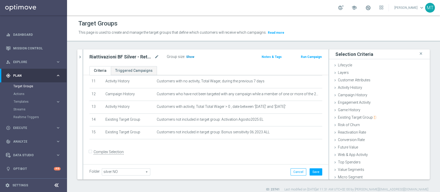
click at [191, 58] on span "Show" at bounding box center [190, 57] width 8 height 4
click at [191, 58] on div "Group size : Show" at bounding box center [193, 56] width 52 height 6
click at [309, 168] on button "Save" at bounding box center [315, 171] width 13 height 7
click at [225, 44] on div "Target Groups This page is used to create and manage the target groups that def…" at bounding box center [253, 103] width 373 height 177
click at [82, 58] on icon "chevron_right" at bounding box center [80, 57] width 5 height 5
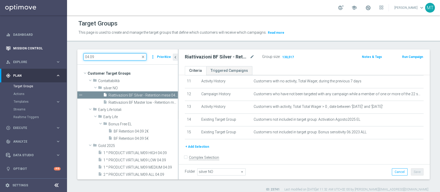
drag, startPoint x: 99, startPoint y: 55, endPoint x: 65, endPoint y: 53, distance: 33.8
click at [65, 53] on main "equalizer Dashboard Mission Control" at bounding box center [220, 96] width 440 height 192
click at [110, 58] on input "04.09" at bounding box center [114, 56] width 63 height 7
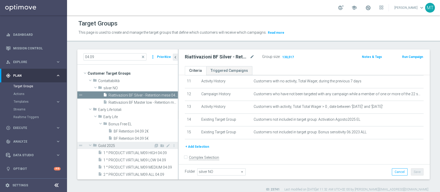
click at [90, 147] on span at bounding box center [90, 145] width 6 height 5
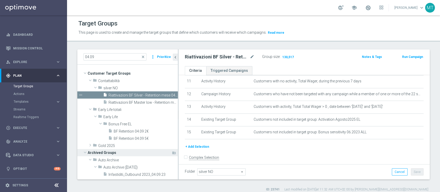
click at [88, 151] on span "Archived Groups" at bounding box center [130, 152] width 84 height 7
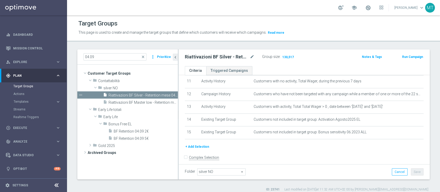
click at [371, 11] on link at bounding box center [367, 8] width 7 height 8
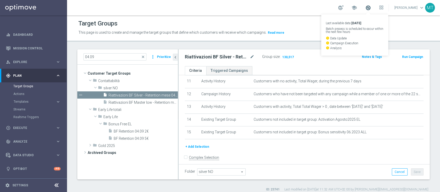
click at [371, 10] on span at bounding box center [368, 8] width 6 height 6
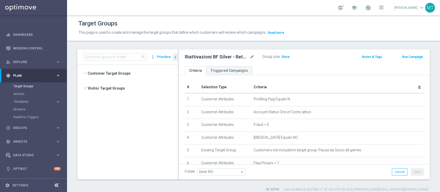
scroll to position [860, 0]
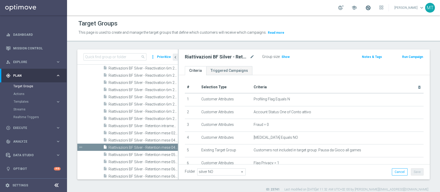
click at [371, 9] on span at bounding box center [368, 8] width 6 height 6
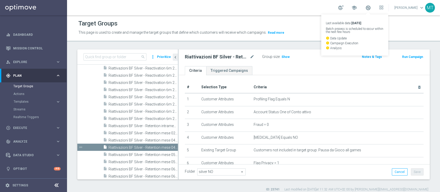
click at [371, 11] on link "Last available data: 2 Sep 2025 Batch process is scheduled to occur within the …" at bounding box center [367, 8] width 7 height 8
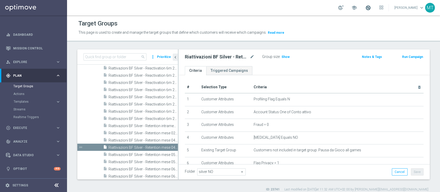
click at [371, 8] on span at bounding box center [368, 8] width 6 height 6
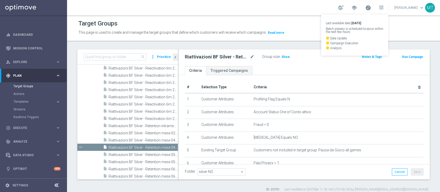
click at [371, 8] on span at bounding box center [368, 8] width 6 height 6
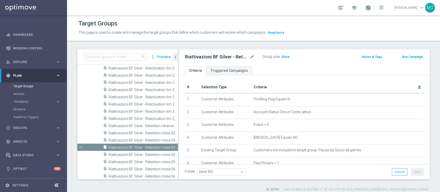
click at [371, 10] on span at bounding box center [368, 8] width 6 height 6
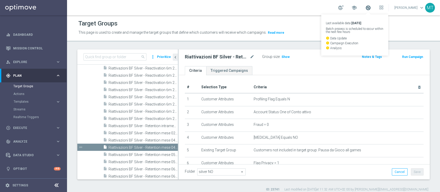
click at [371, 8] on span at bounding box center [368, 8] width 6 height 6
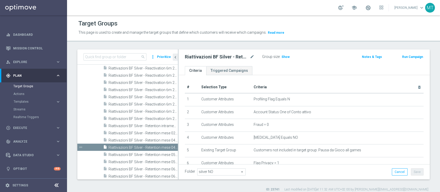
click at [377, 9] on div "school" at bounding box center [360, 7] width 45 height 9
click at [371, 9] on span at bounding box center [368, 8] width 6 height 6
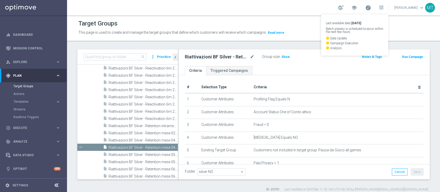
click at [371, 9] on span at bounding box center [368, 8] width 6 height 6
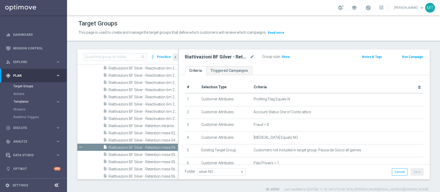
click at [29, 104] on button "Templates keyboard_arrow_right" at bounding box center [36, 102] width 47 height 4
click at [34, 42] on link "Mission Control" at bounding box center [36, 48] width 47 height 14
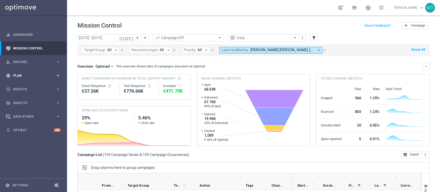
click at [16, 78] on div "gps_fixed Plan keyboard_arrow_right" at bounding box center [33, 76] width 66 height 14
click at [14, 78] on div "gps_fixed Plan" at bounding box center [31, 75] width 50 height 5
click at [113, 41] on input "01 Sep 2025 - 07 Sep 2025" at bounding box center [105, 37] width 57 height 7
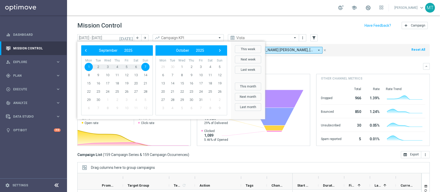
click at [89, 67] on span "1" at bounding box center [88, 67] width 8 height 8
type input "01 Sep 2025 - 01 Sep 2025"
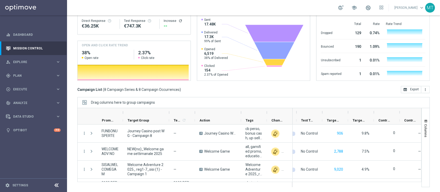
scroll to position [0, 129]
click at [328, 120] on span "Targeted Customers" at bounding box center [329, 120] width 12 height 4
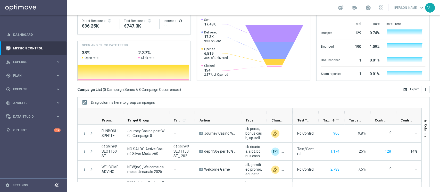
click at [329, 119] on span "Targeted Customers" at bounding box center [326, 120] width 7 height 4
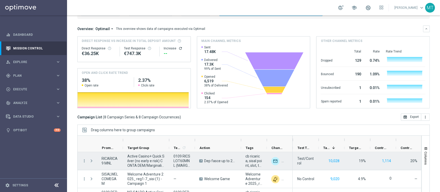
scroll to position [65, 0]
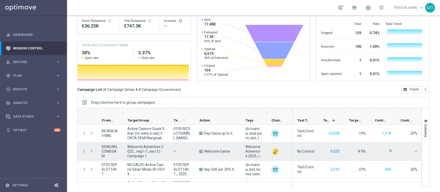
click at [334, 152] on button "9,020" at bounding box center [335, 151] width 10 height 6
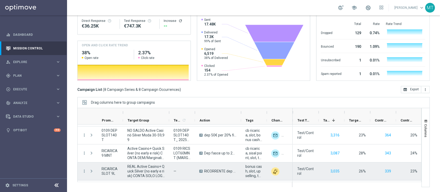
scroll to position [68, 0]
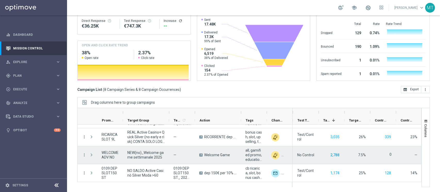
click at [335, 155] on button "2,788" at bounding box center [335, 155] width 10 height 6
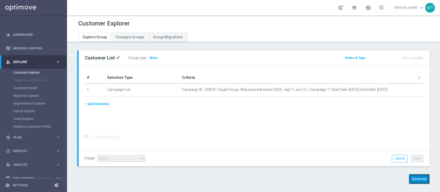
click at [412, 176] on button "Generate" at bounding box center [418, 179] width 21 height 10
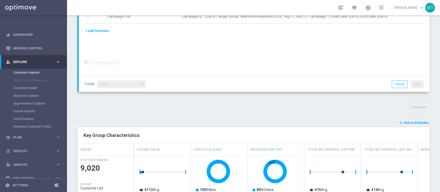
scroll to position [103, 0]
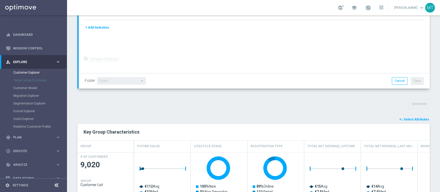
click at [400, 121] on button "playlist_add_check Select Attributes" at bounding box center [413, 120] width 31 height 6
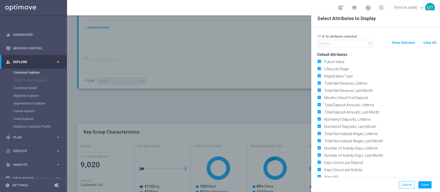
click at [426, 43] on button "Clear All" at bounding box center [429, 43] width 14 height 6
checkbox input "false"
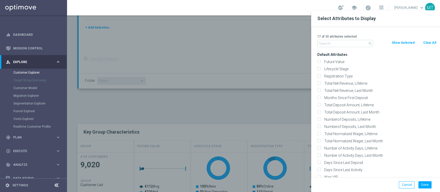
checkbox input "false"
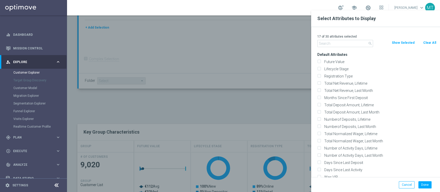
checkbox input "false"
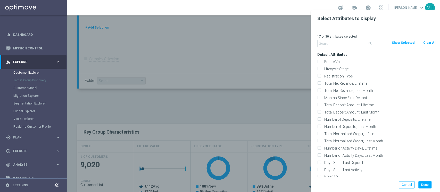
checkbox input "false"
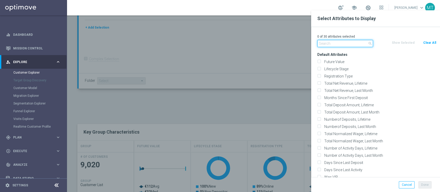
click at [356, 41] on input "text" at bounding box center [345, 43] width 56 height 7
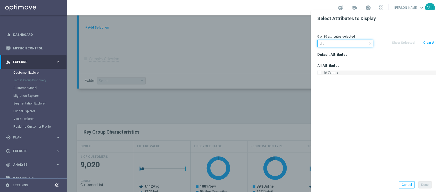
type input "id c"
click at [329, 72] on label "Id Conto" at bounding box center [379, 73] width 114 height 5
click at [320, 72] on input "Id Conto" at bounding box center [318, 73] width 3 height 3
checkbox input "true"
drag, startPoint x: 336, startPoint y: 42, endPoint x: 268, endPoint y: 44, distance: 68.3
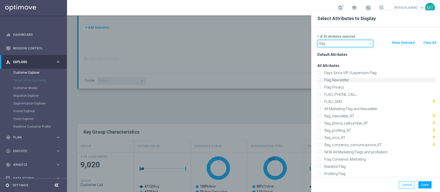
type input "flag"
click at [335, 80] on label "Flag Newsletter" at bounding box center [379, 80] width 114 height 5
click at [320, 80] on input "Flag Newsletter" at bounding box center [318, 80] width 3 height 3
checkbox input "true"
click at [336, 173] on label "Profiling Flag" at bounding box center [379, 174] width 114 height 5
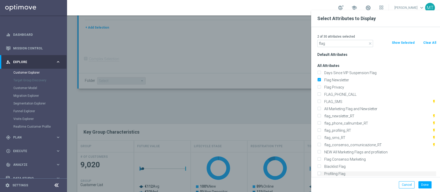
click at [320, 173] on input "Profiling Flag" at bounding box center [318, 174] width 3 height 3
checkbox input "true"
drag, startPoint x: 334, startPoint y: 43, endPoint x: 278, endPoint y: 31, distance: 57.0
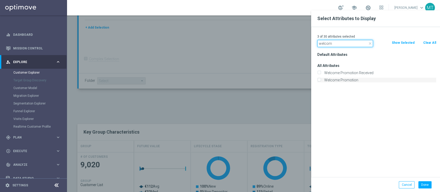
type input "welcom"
click at [327, 81] on label "Welcome Promotion" at bounding box center [379, 80] width 114 height 5
click at [320, 81] on input "Welcome Promotion" at bounding box center [318, 80] width 3 height 3
checkbox input "true"
click at [423, 189] on div "Done Cancel" at bounding box center [375, 184] width 129 height 15
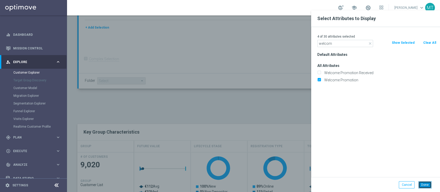
click at [422, 185] on button "Done" at bounding box center [424, 184] width 13 height 7
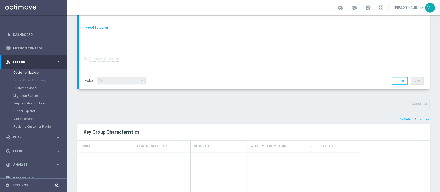
type input "Search"
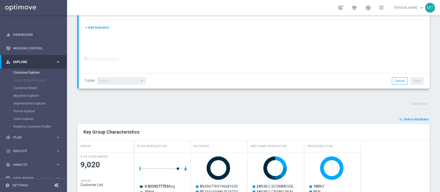
scroll to position [240, 0]
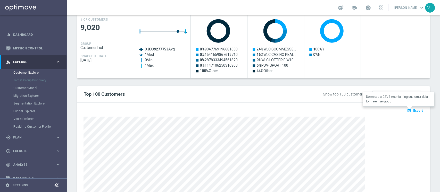
click at [417, 109] on button "open_in_browser Export" at bounding box center [414, 110] width 17 height 7
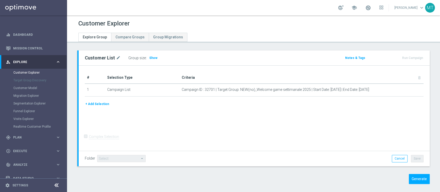
scroll to position [4, 0]
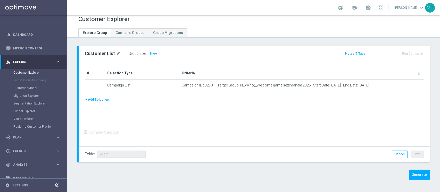
drag, startPoint x: 412, startPoint y: 165, endPoint x: 415, endPoint y: 168, distance: 4.9
click at [413, 167] on div "Customer List mode_edit Group size : Show Notes & Tags Run Campaign" at bounding box center [253, 116] width 373 height 141
click at [416, 173] on button "Generate" at bounding box center [418, 175] width 21 height 10
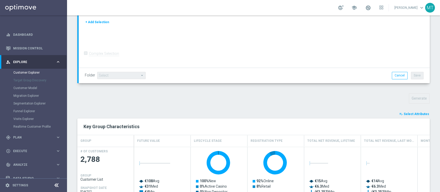
scroll to position [134, 0]
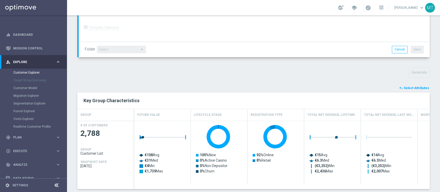
click at [403, 88] on span "Select Attributes" at bounding box center [415, 88] width 25 height 4
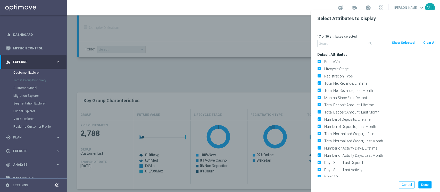
drag, startPoint x: 432, startPoint y: 43, endPoint x: 386, endPoint y: 47, distance: 46.3
click at [432, 43] on button "Clear All" at bounding box center [429, 43] width 14 height 6
checkbox input "false"
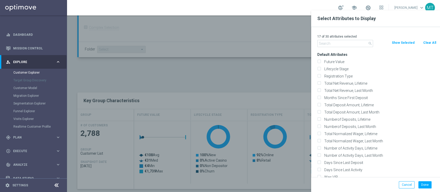
checkbox input "false"
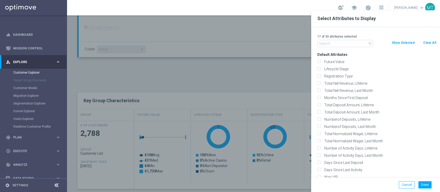
checkbox input "false"
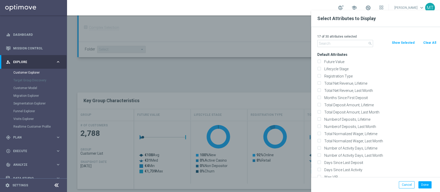
checkbox input "false"
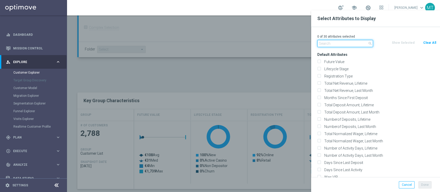
click at [331, 45] on input "text" at bounding box center [345, 43] width 56 height 7
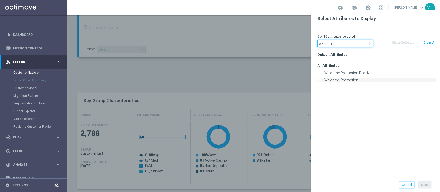
type input "welcom"
click at [348, 82] on label "Welcome Promotion" at bounding box center [379, 80] width 114 height 5
click at [320, 82] on input "Welcome Promotion" at bounding box center [318, 80] width 3 height 3
checkbox input "true"
drag, startPoint x: 340, startPoint y: 47, endPoint x: 293, endPoint y: 37, distance: 48.0
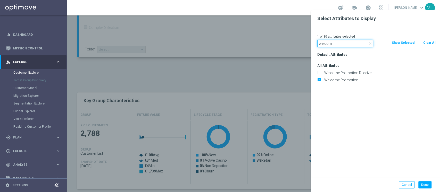
type input "id c"
click at [330, 71] on label "Id Conto" at bounding box center [379, 73] width 114 height 5
click at [320, 72] on input "Id Conto" at bounding box center [318, 73] width 3 height 3
checkbox input "true"
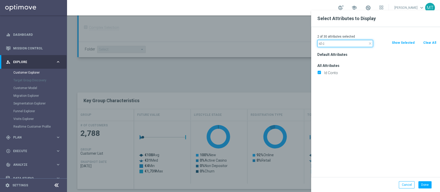
drag, startPoint x: 331, startPoint y: 41, endPoint x: 252, endPoint y: 47, distance: 78.5
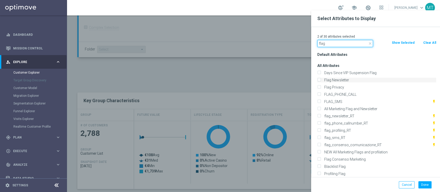
type input "flag"
click at [342, 78] on label "Flag Newsletter" at bounding box center [379, 80] width 114 height 5
click at [320, 79] on input "Flag Newsletter" at bounding box center [318, 80] width 3 height 3
checkbox input "true"
click at [348, 173] on label "Profiling Flag" at bounding box center [379, 174] width 114 height 5
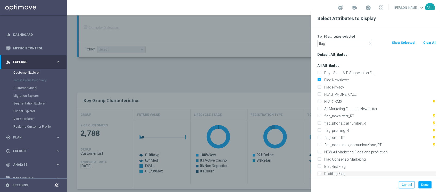
click at [320, 173] on input "Profiling Flag" at bounding box center [318, 174] width 3 height 3
checkbox input "true"
click at [424, 184] on button "Done" at bounding box center [424, 184] width 13 height 7
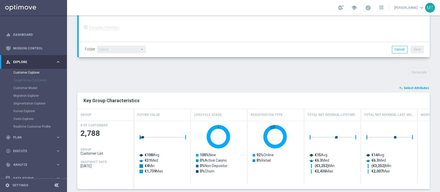
type input "Search"
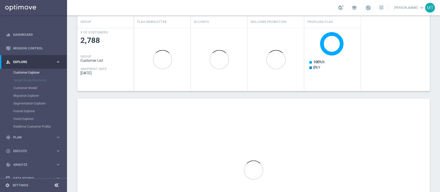
scroll to position [237, 0]
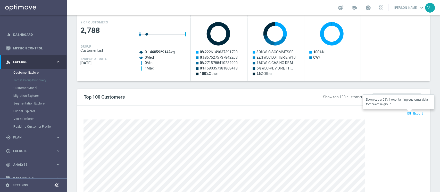
click at [416, 113] on span "Export" at bounding box center [418, 114] width 10 height 4
